Goal: Check status: Check status

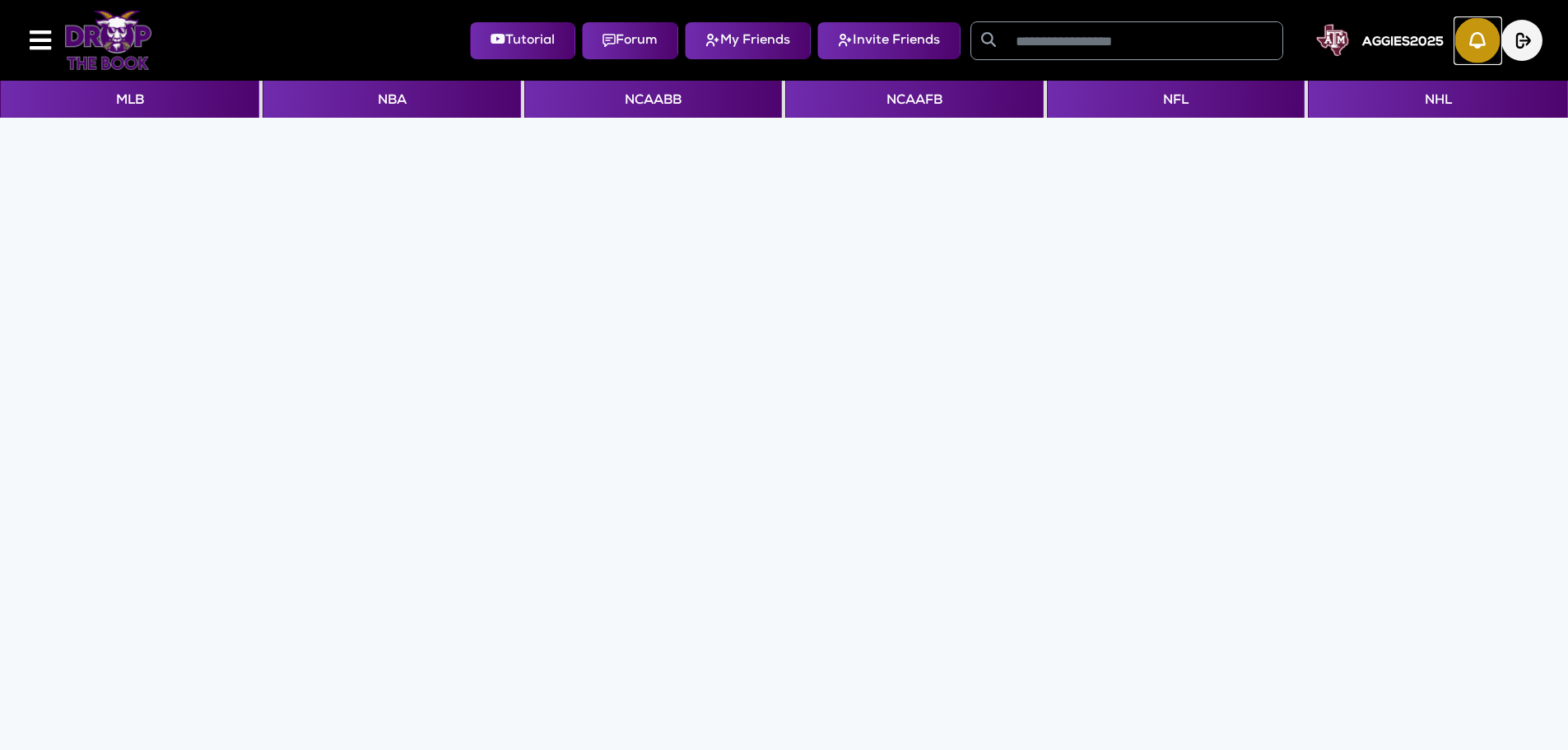
click at [1482, 37] on img "button" at bounding box center [1478, 40] width 45 height 45
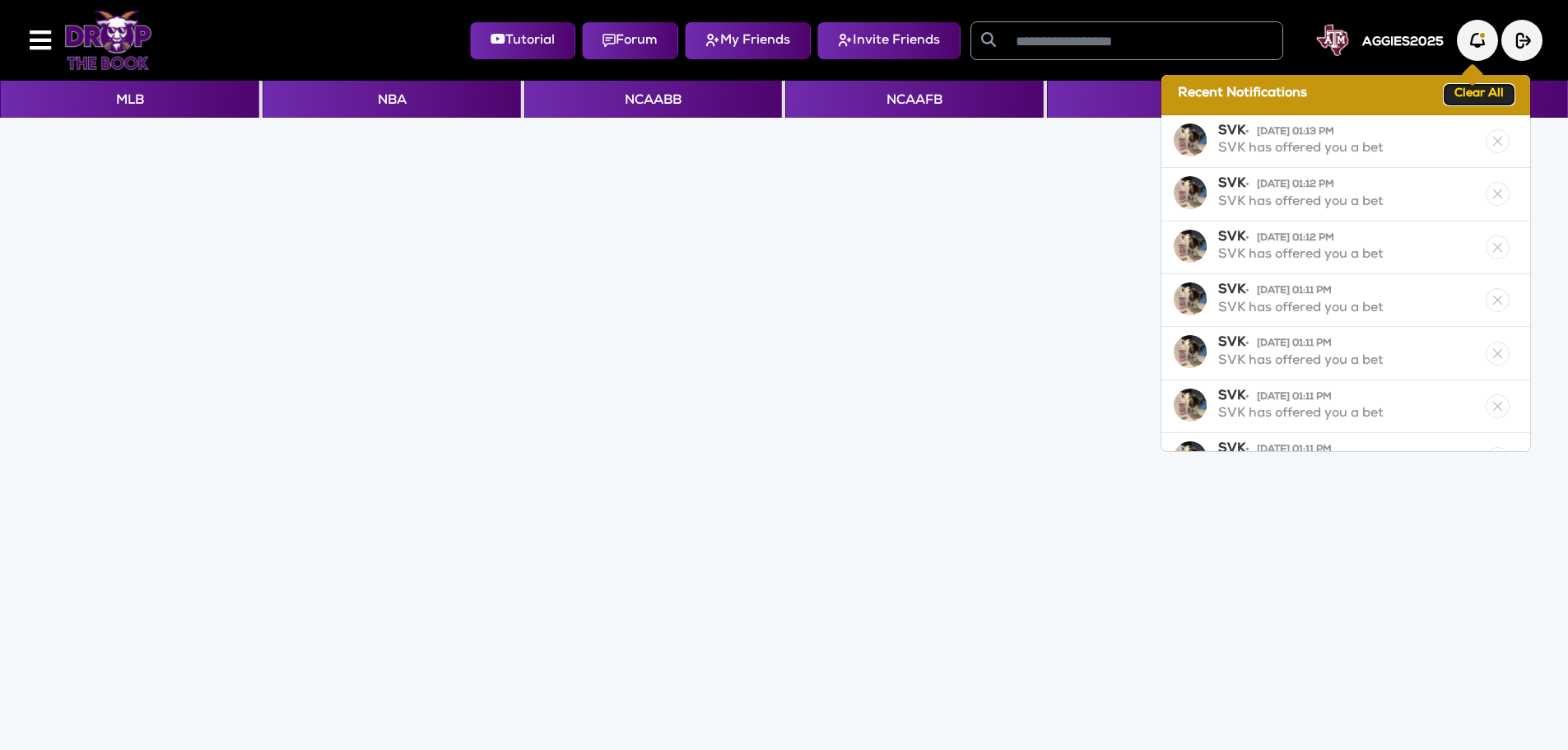
click at [1458, 97] on button "Clear All" at bounding box center [1479, 94] width 69 height 20
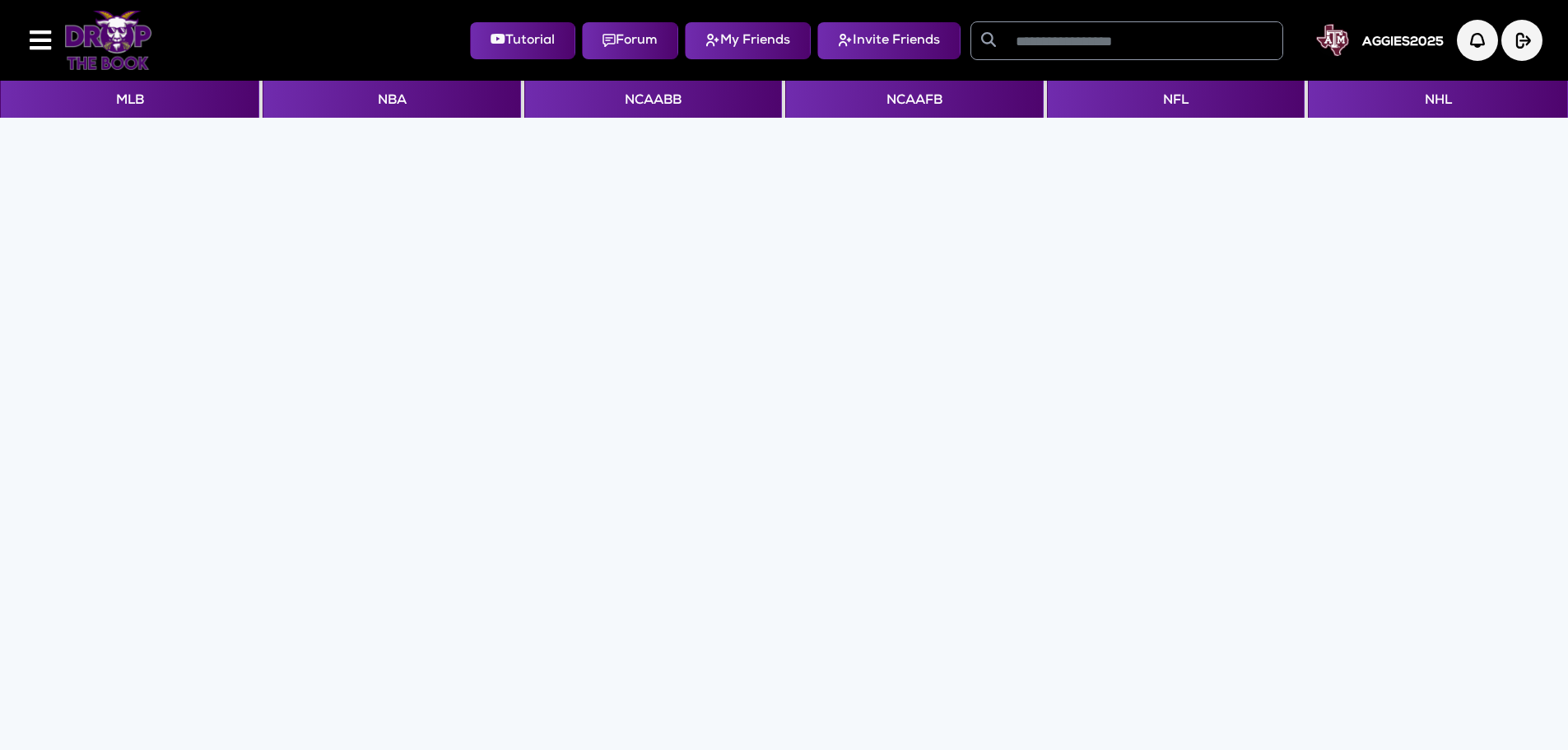
click at [62, 37] on div at bounding box center [111, 39] width 164 height 67
click at [134, 106] on button "MLB" at bounding box center [129, 99] width 259 height 37
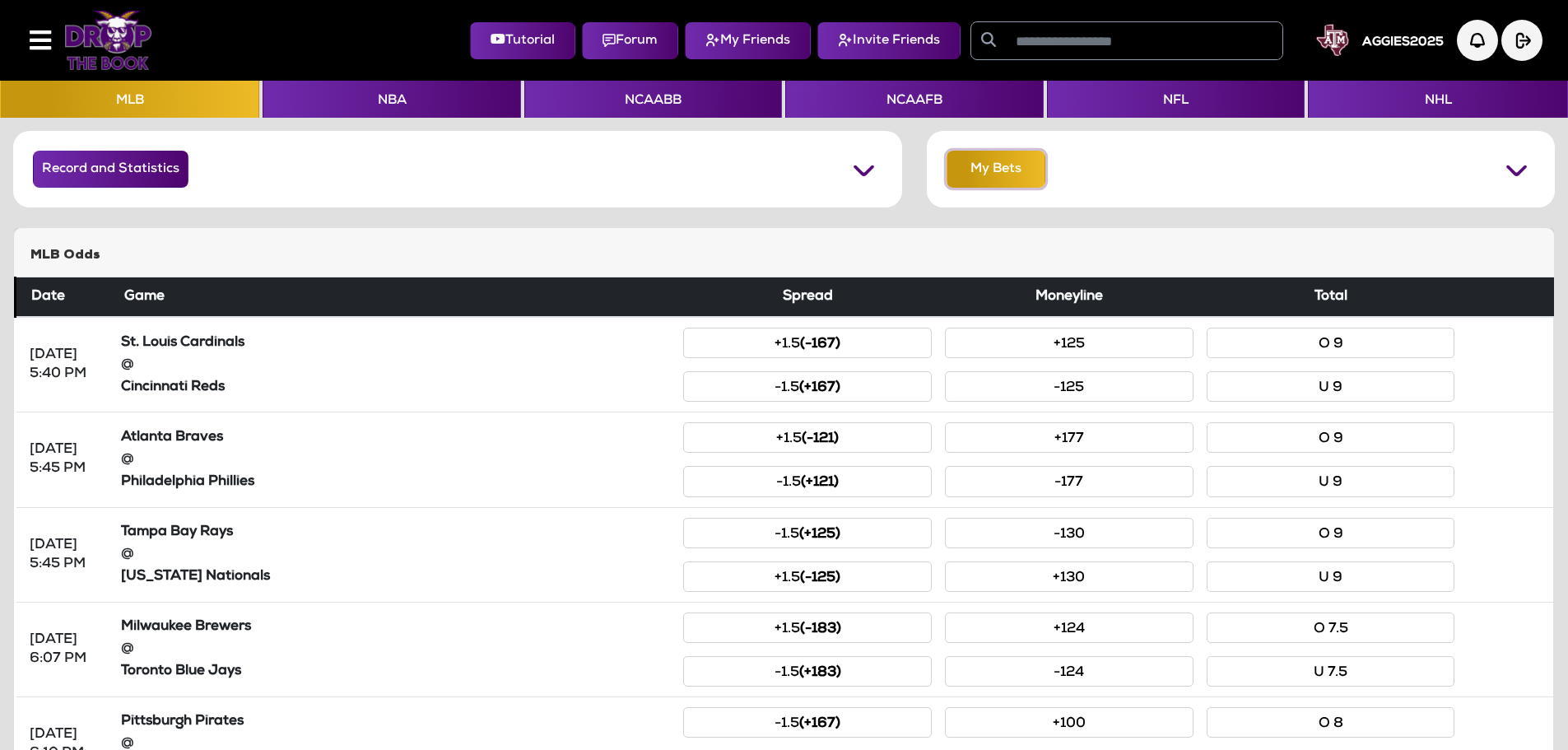
click at [1037, 181] on button "My Bets" at bounding box center [996, 169] width 99 height 37
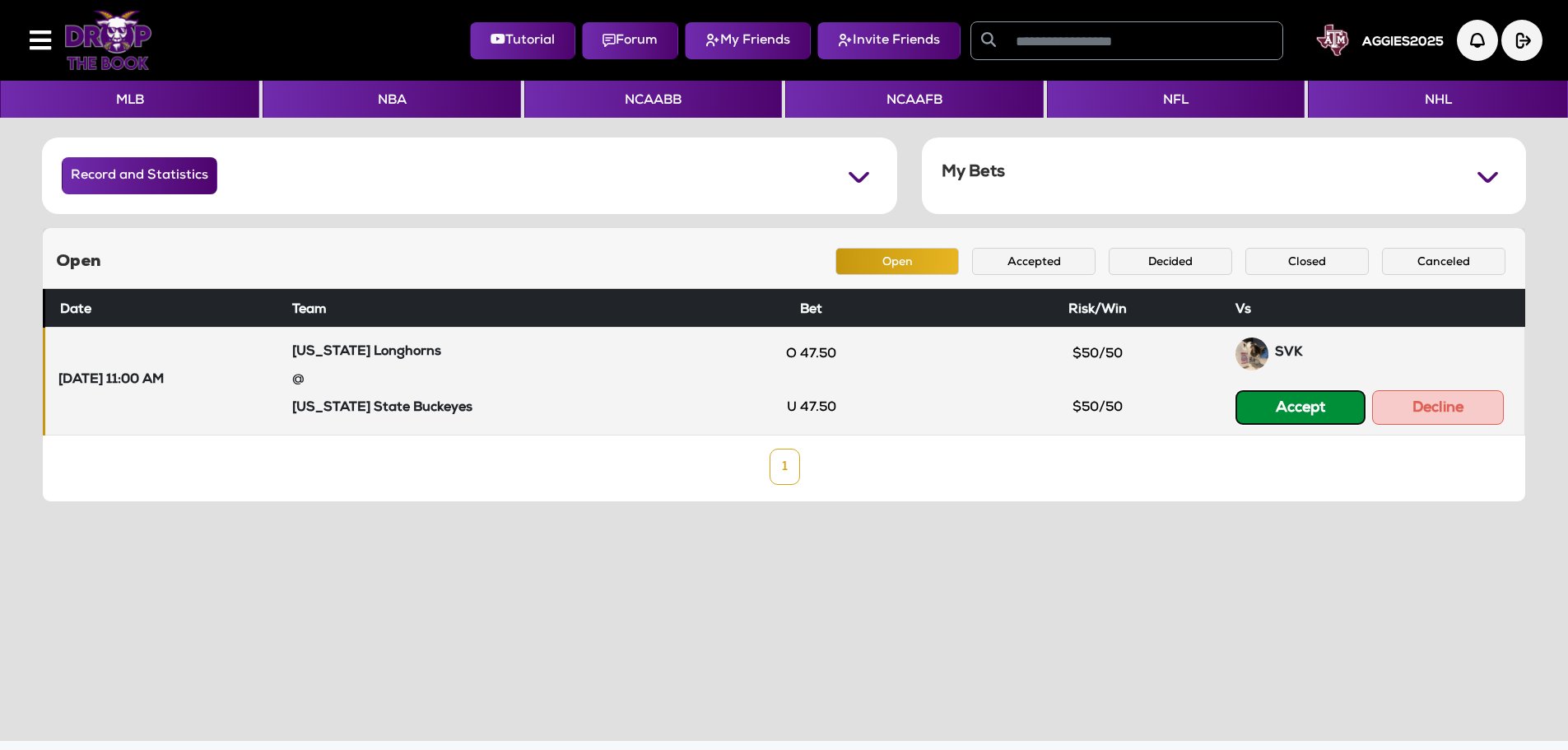
click at [1283, 417] on button "Accept" at bounding box center [1301, 407] width 130 height 35
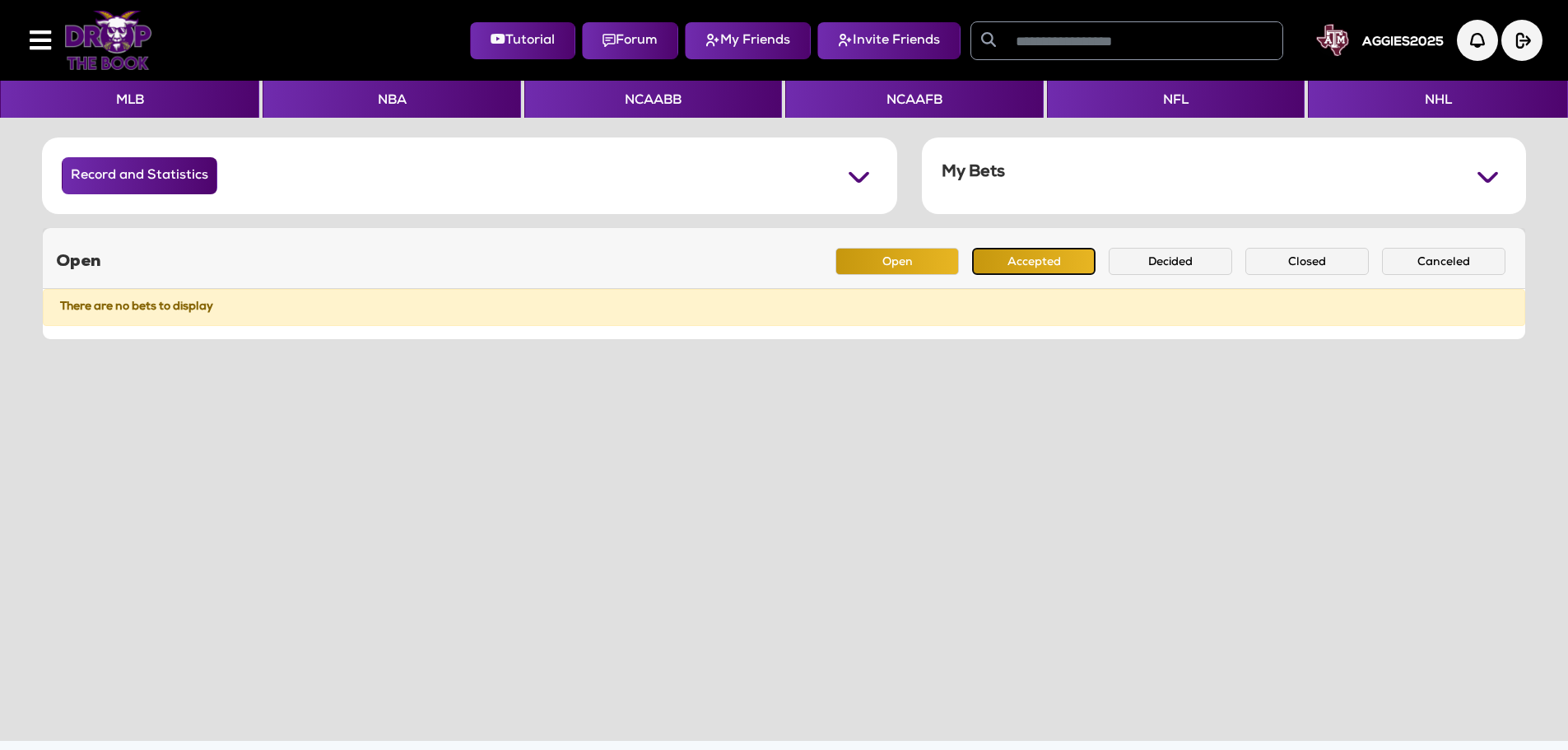
click at [1012, 254] on button "Accepted" at bounding box center [1034, 261] width 124 height 27
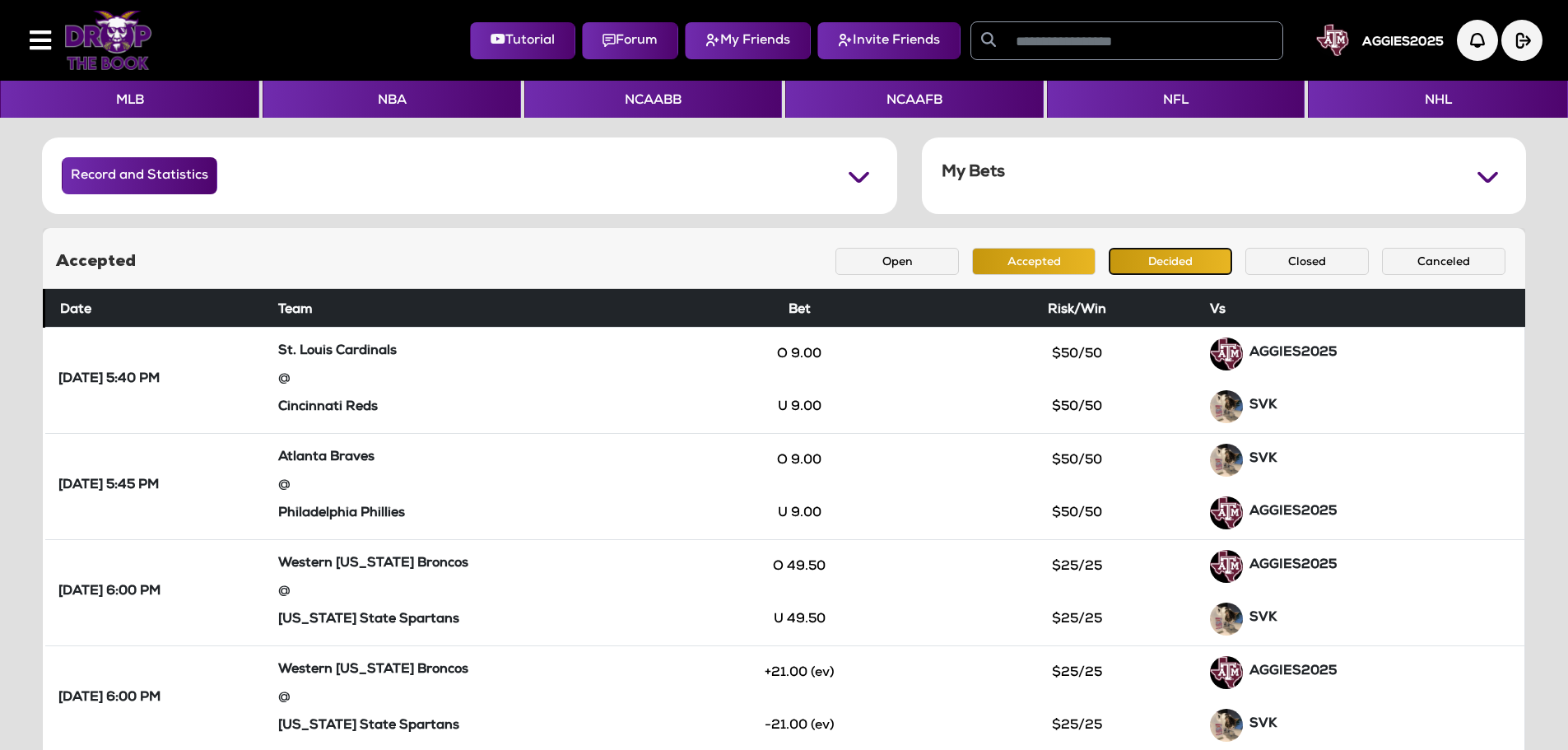
click at [1188, 260] on button "Decided" at bounding box center [1170, 261] width 124 height 27
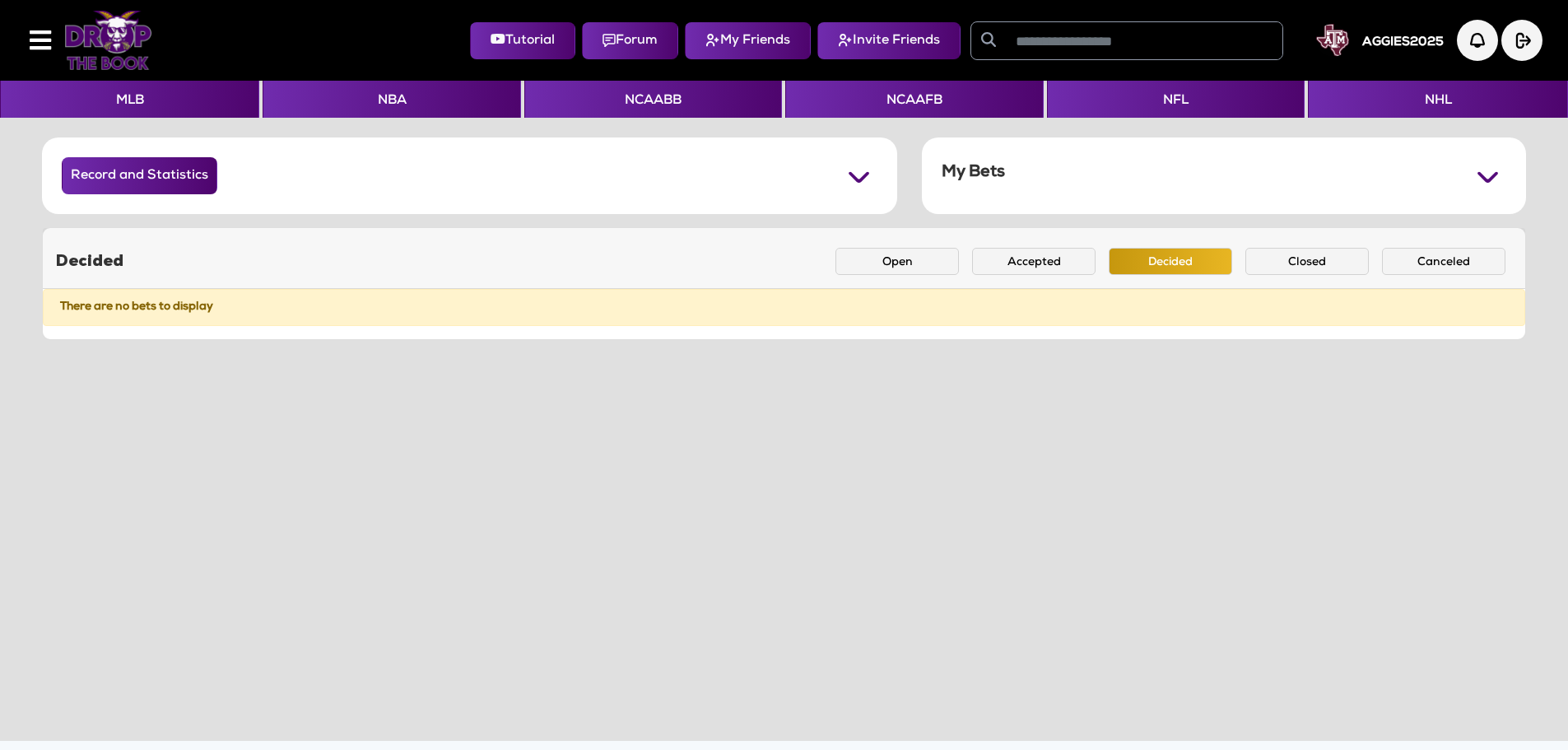
click at [744, 501] on div "Record and Statistics Won Lost Tied My Bets Juice Saved: $0.00 Won Lost Tied De…" at bounding box center [784, 429] width 1568 height 623
click at [1518, 37] on img "button" at bounding box center [1522, 40] width 41 height 41
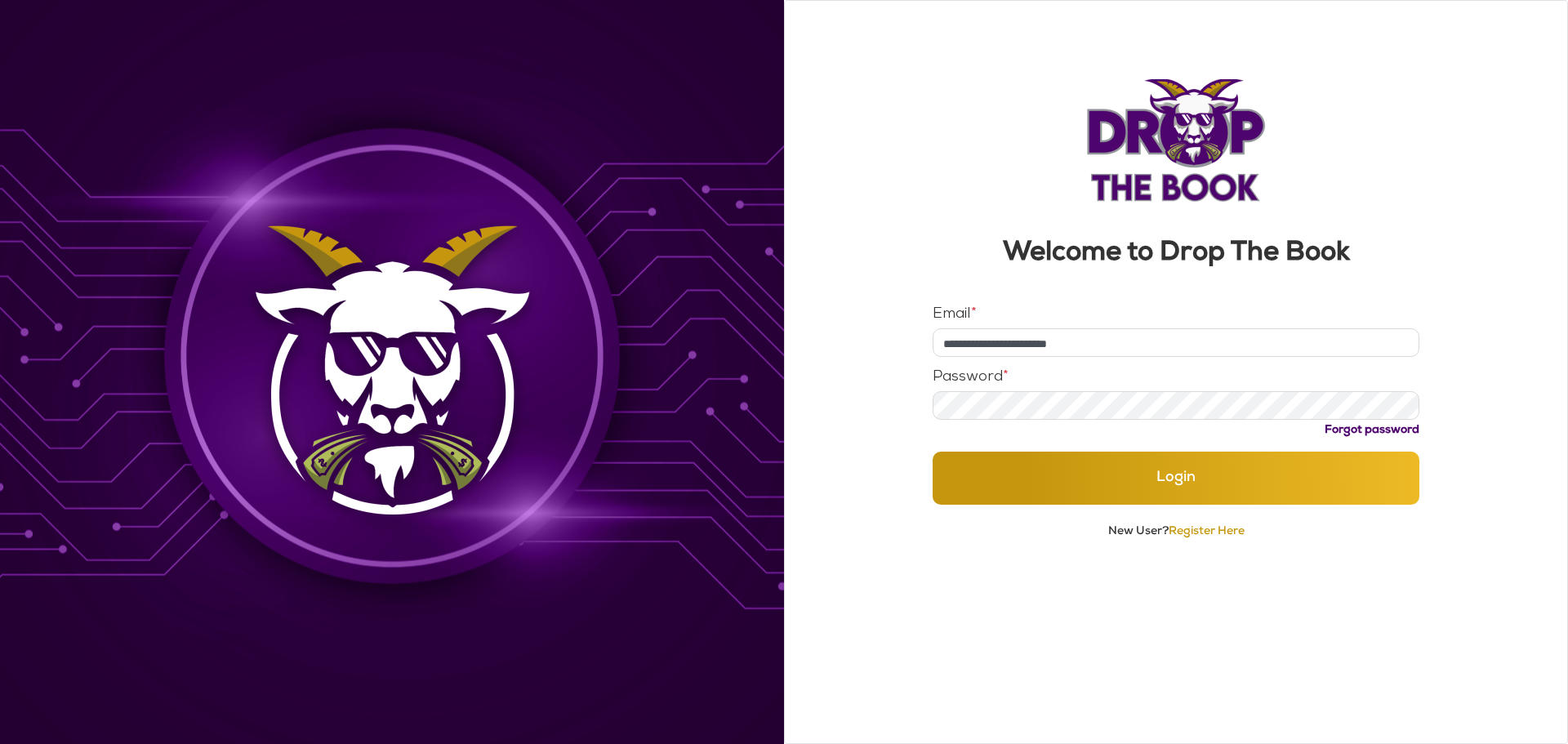
click at [1129, 339] on input "**********" at bounding box center [1176, 343] width 488 height 28
type input "**********"
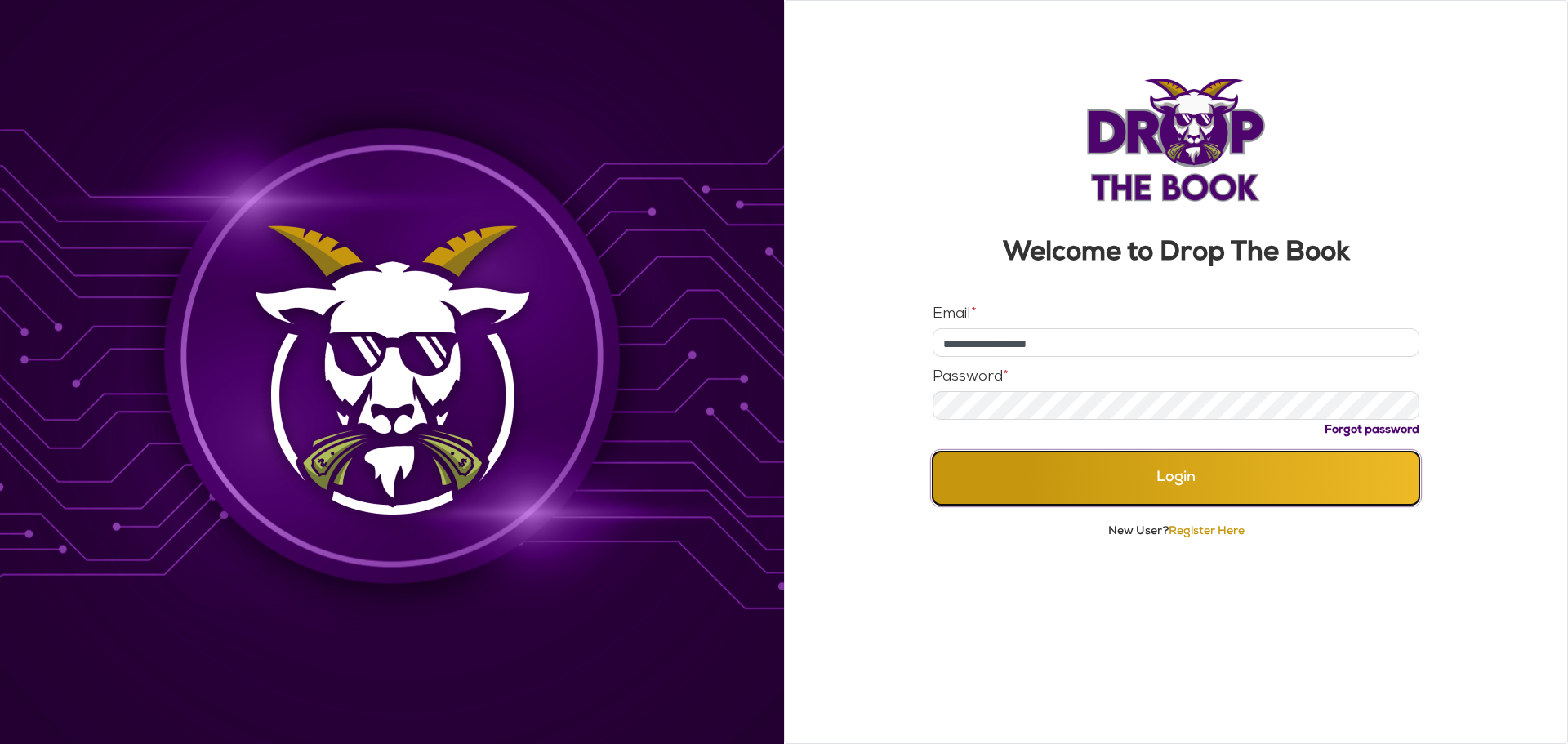
click at [1076, 464] on button "Login" at bounding box center [1176, 478] width 488 height 53
